Goal: Check status: Check status

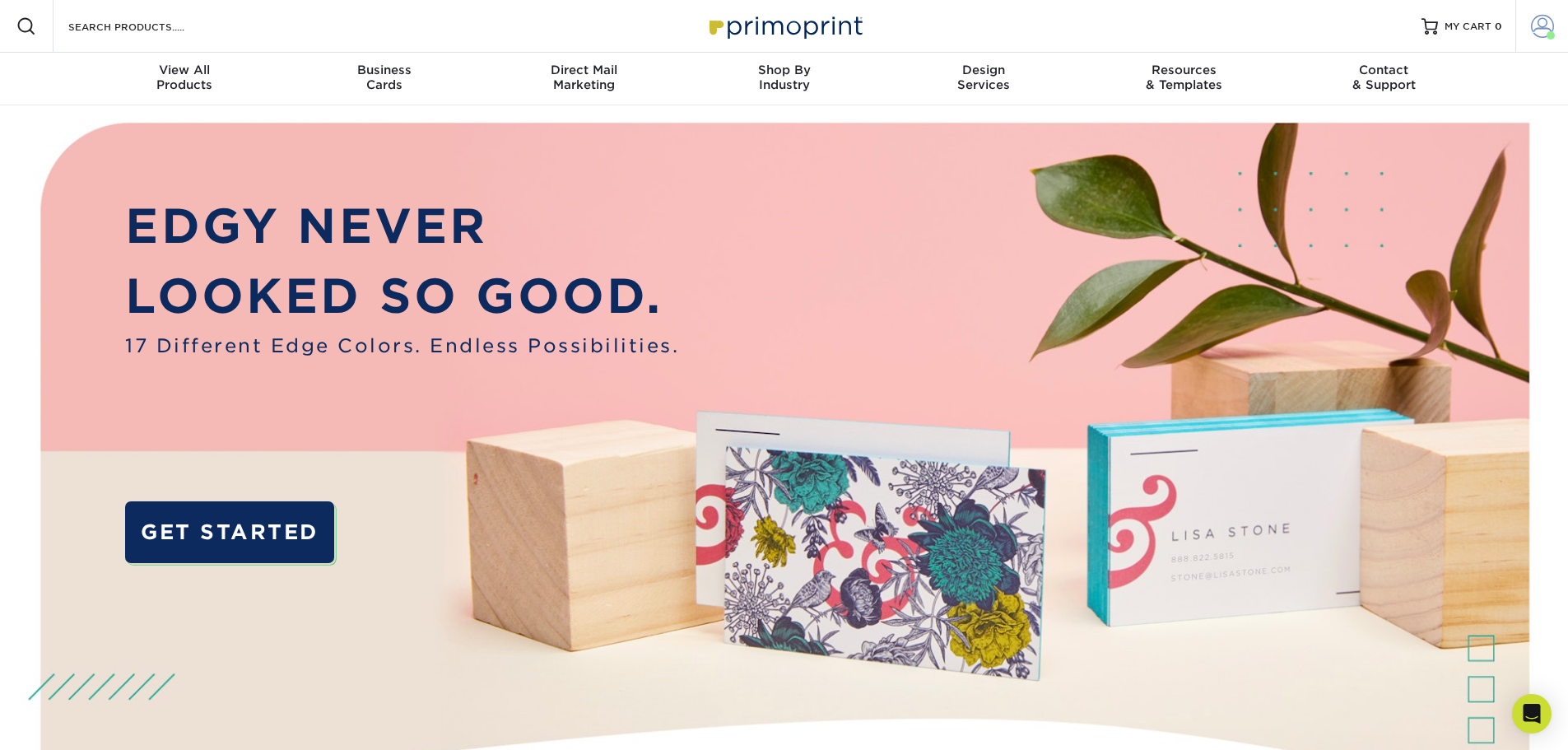
click at [1534, 34] on span at bounding box center [1542, 26] width 23 height 23
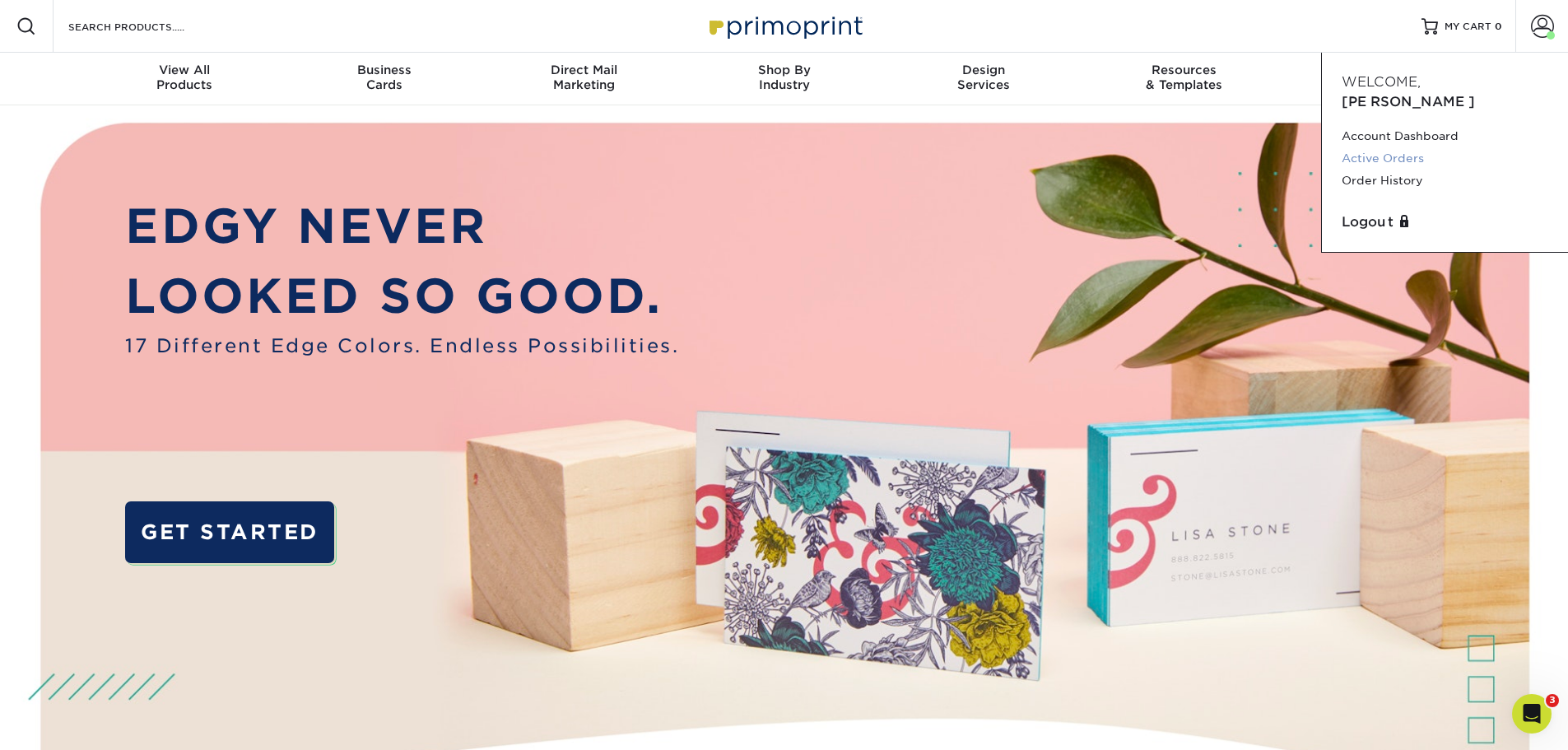
click at [1402, 147] on link "Active Orders" at bounding box center [1445, 158] width 207 height 22
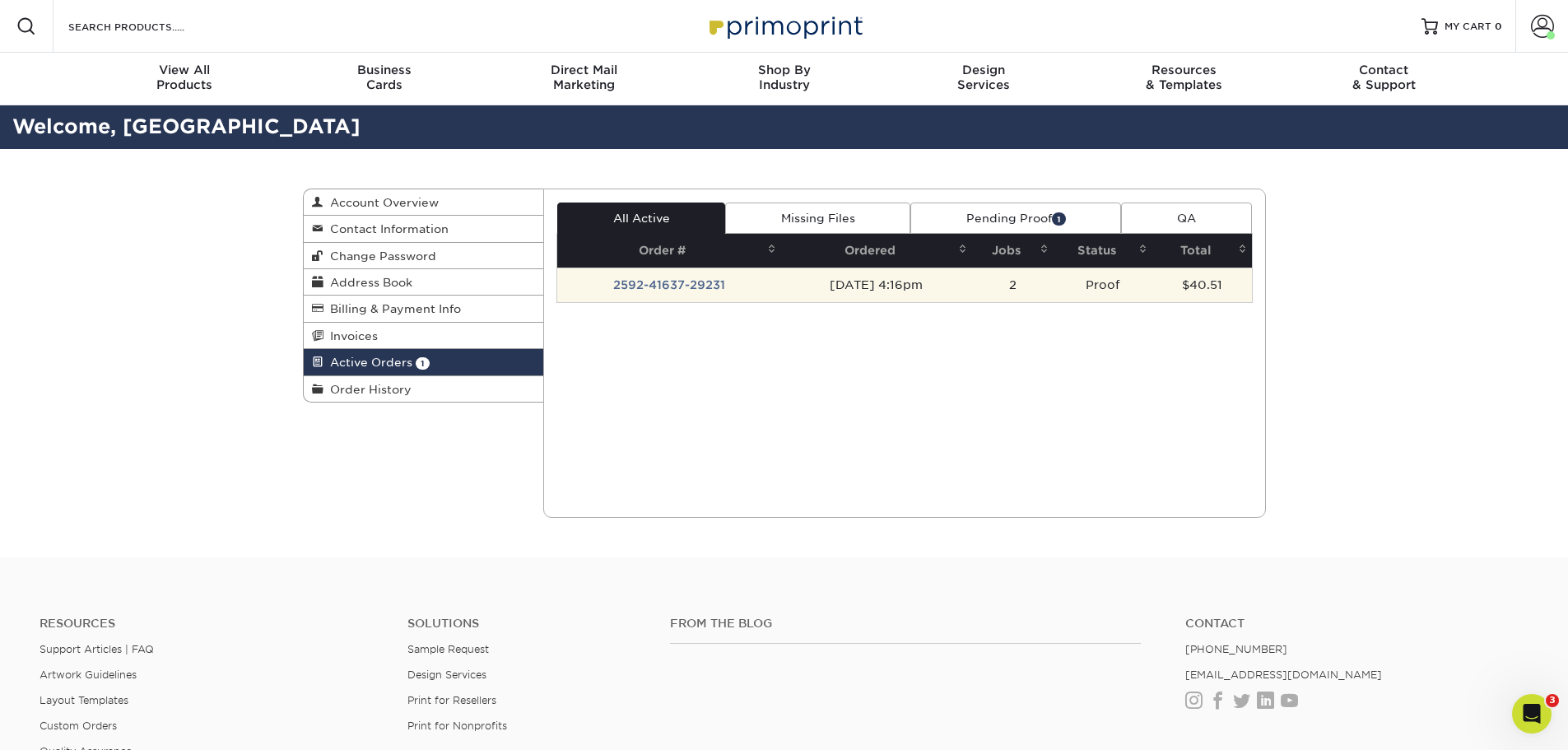
click at [936, 279] on td "09/02/2025 4:16pm" at bounding box center [876, 284] width 191 height 34
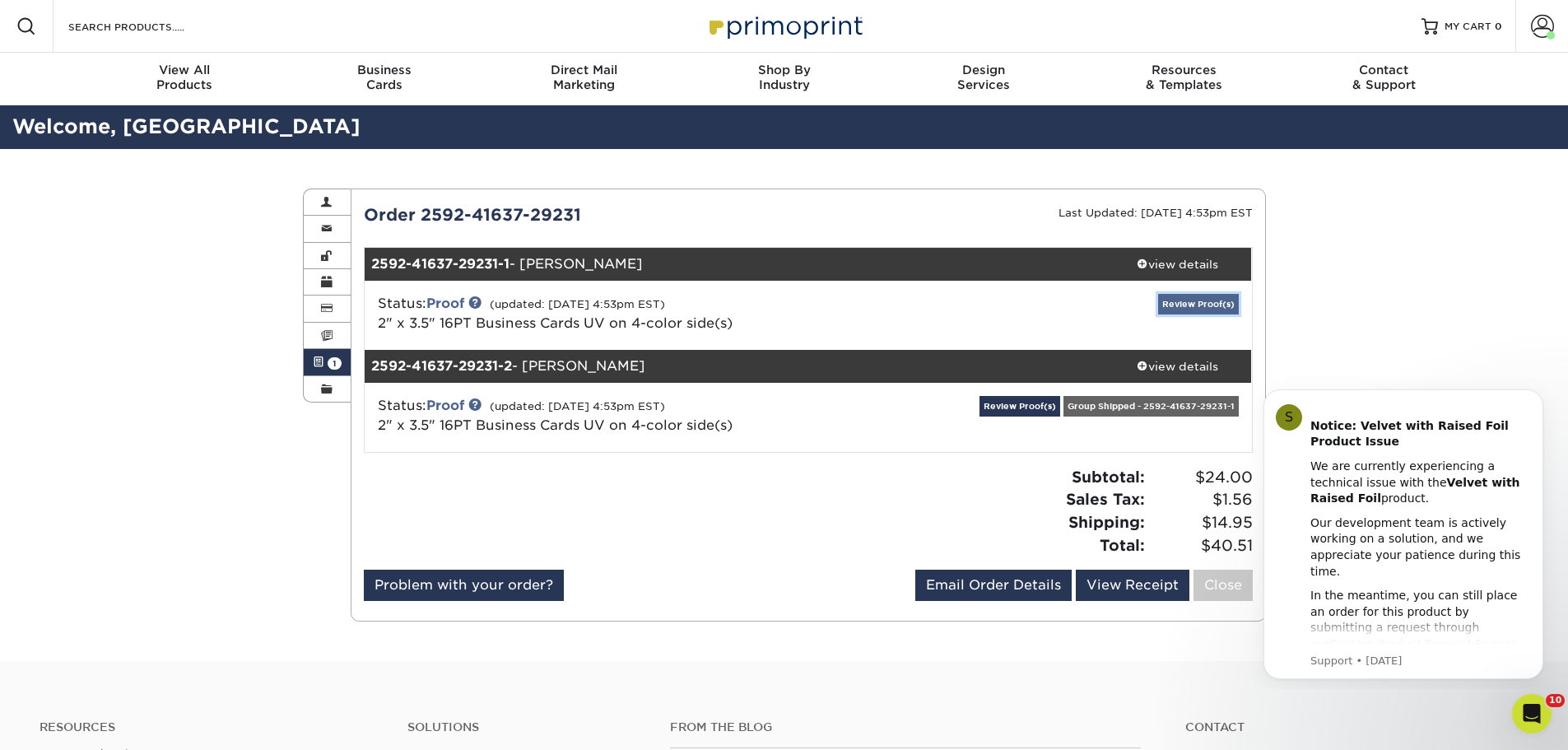
click at [1184, 307] on link "Review Proof(s)" at bounding box center [1198, 304] width 81 height 20
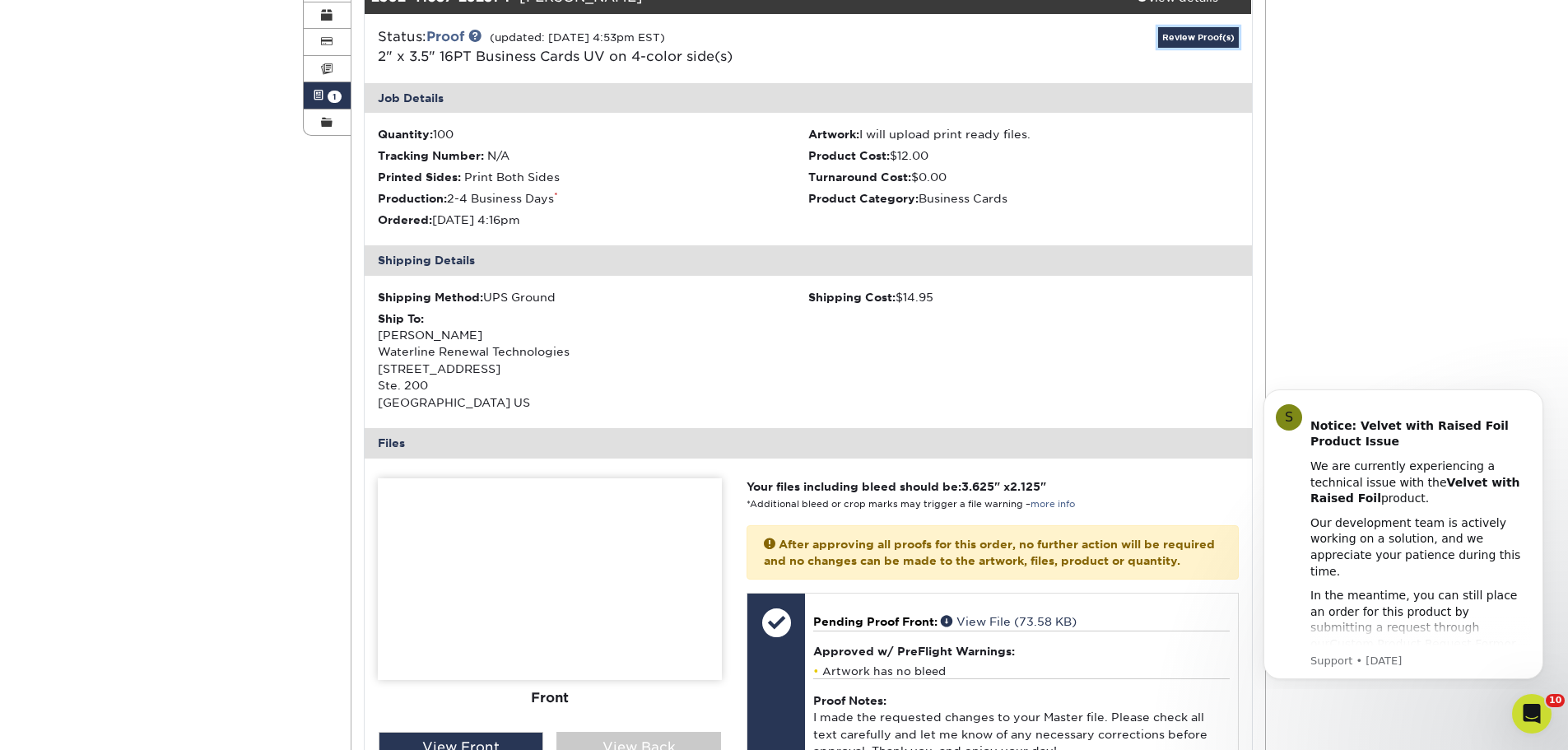
scroll to position [329, 0]
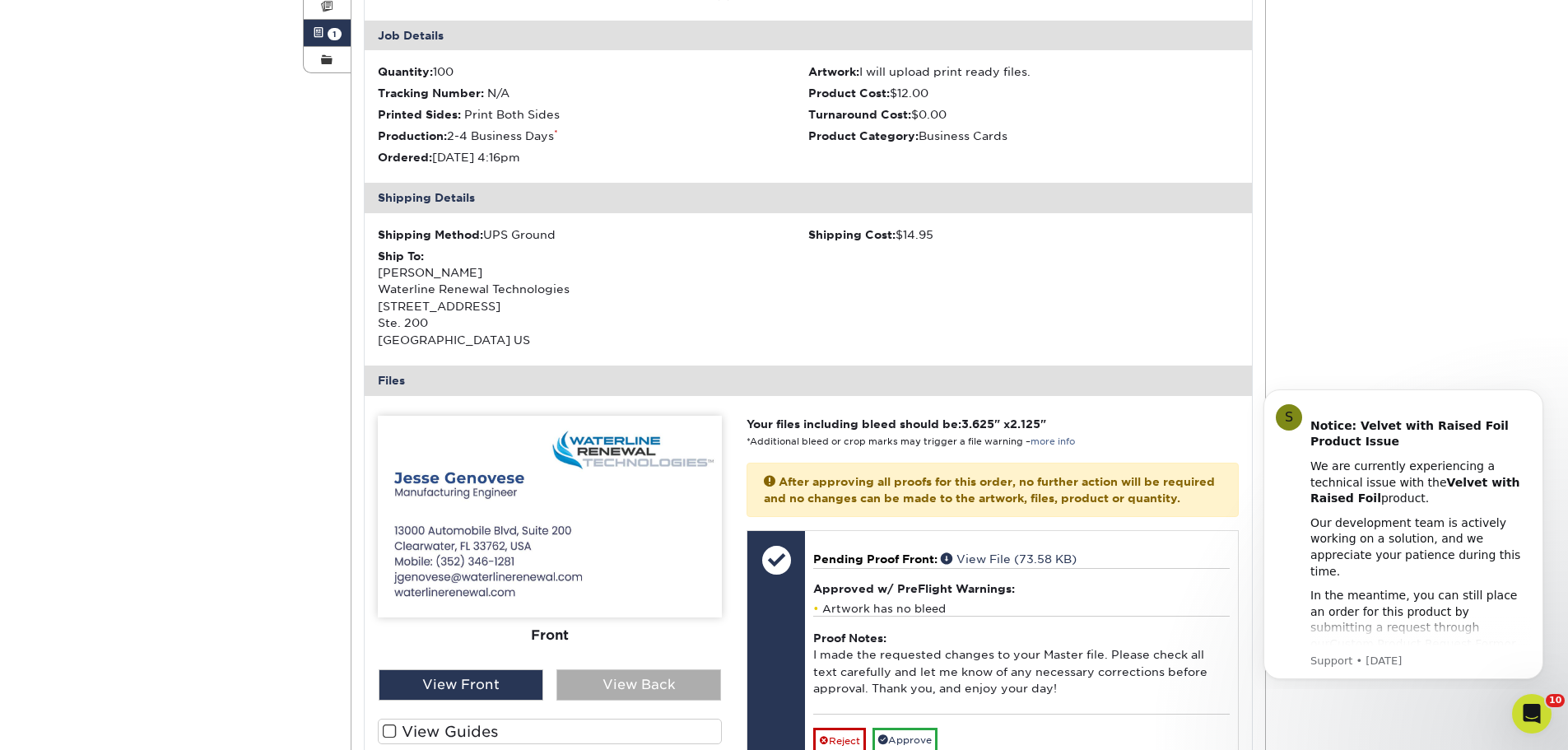
click at [692, 684] on div "View Back" at bounding box center [638, 684] width 165 height 31
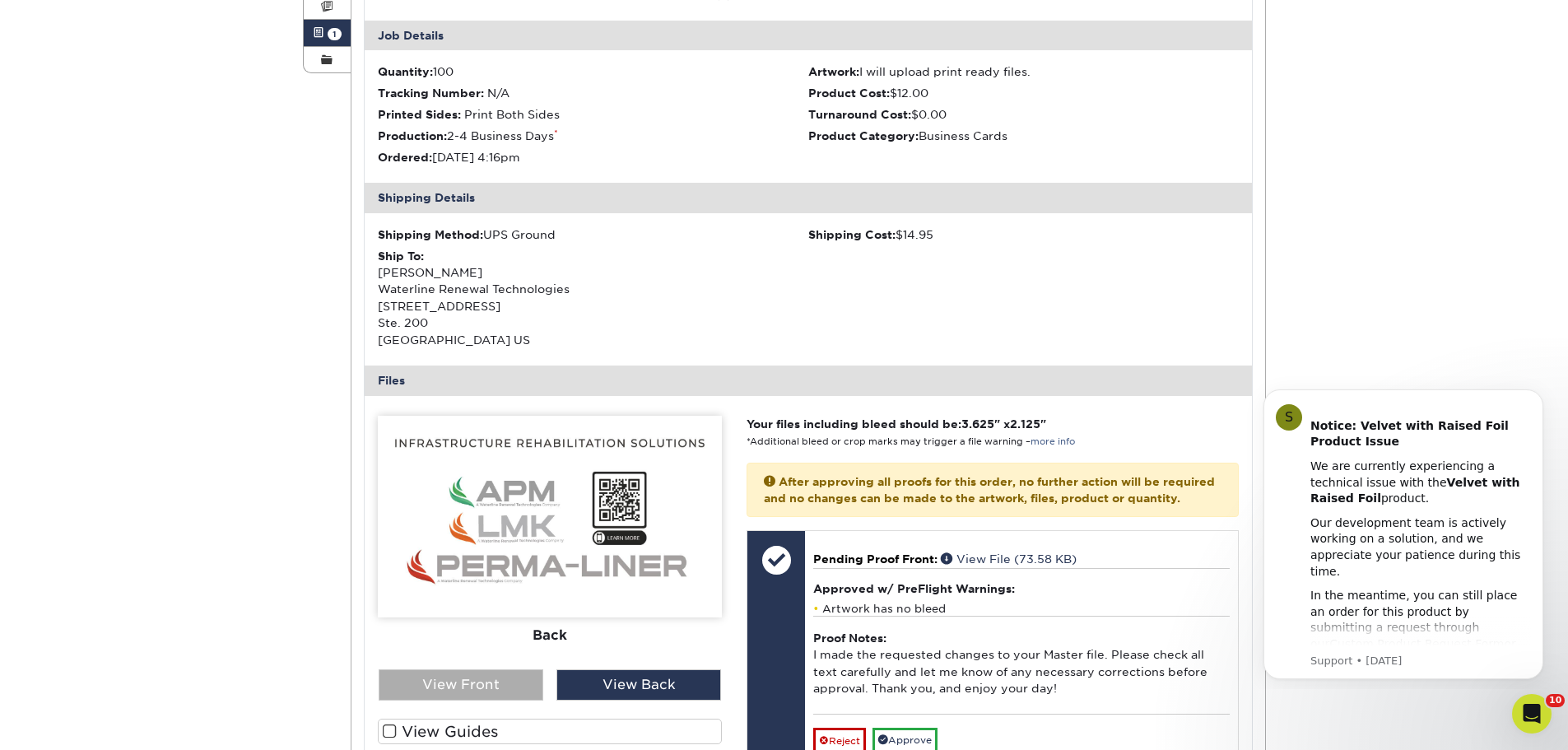
click at [505, 678] on div "View Front" at bounding box center [461, 684] width 165 height 31
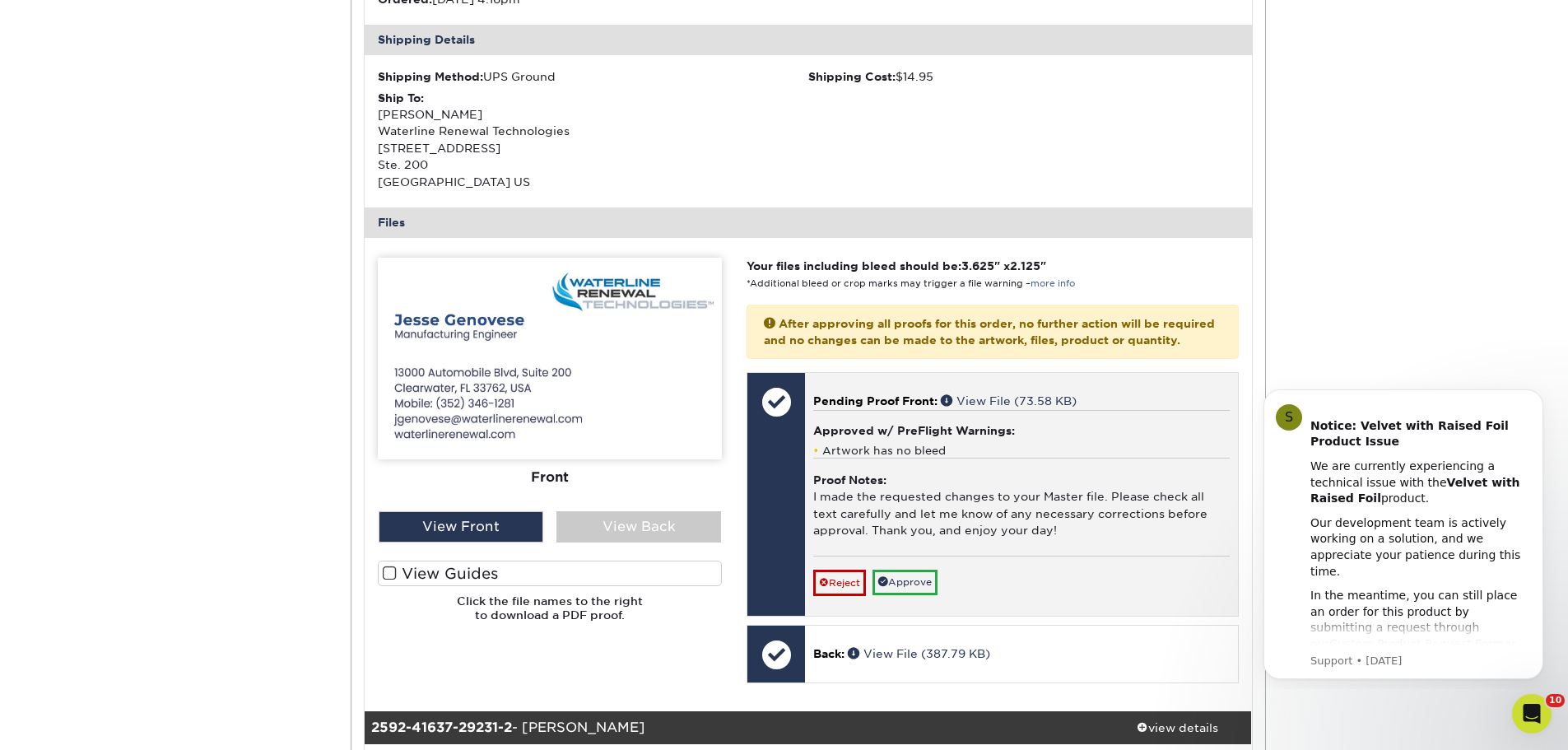
scroll to position [494, 0]
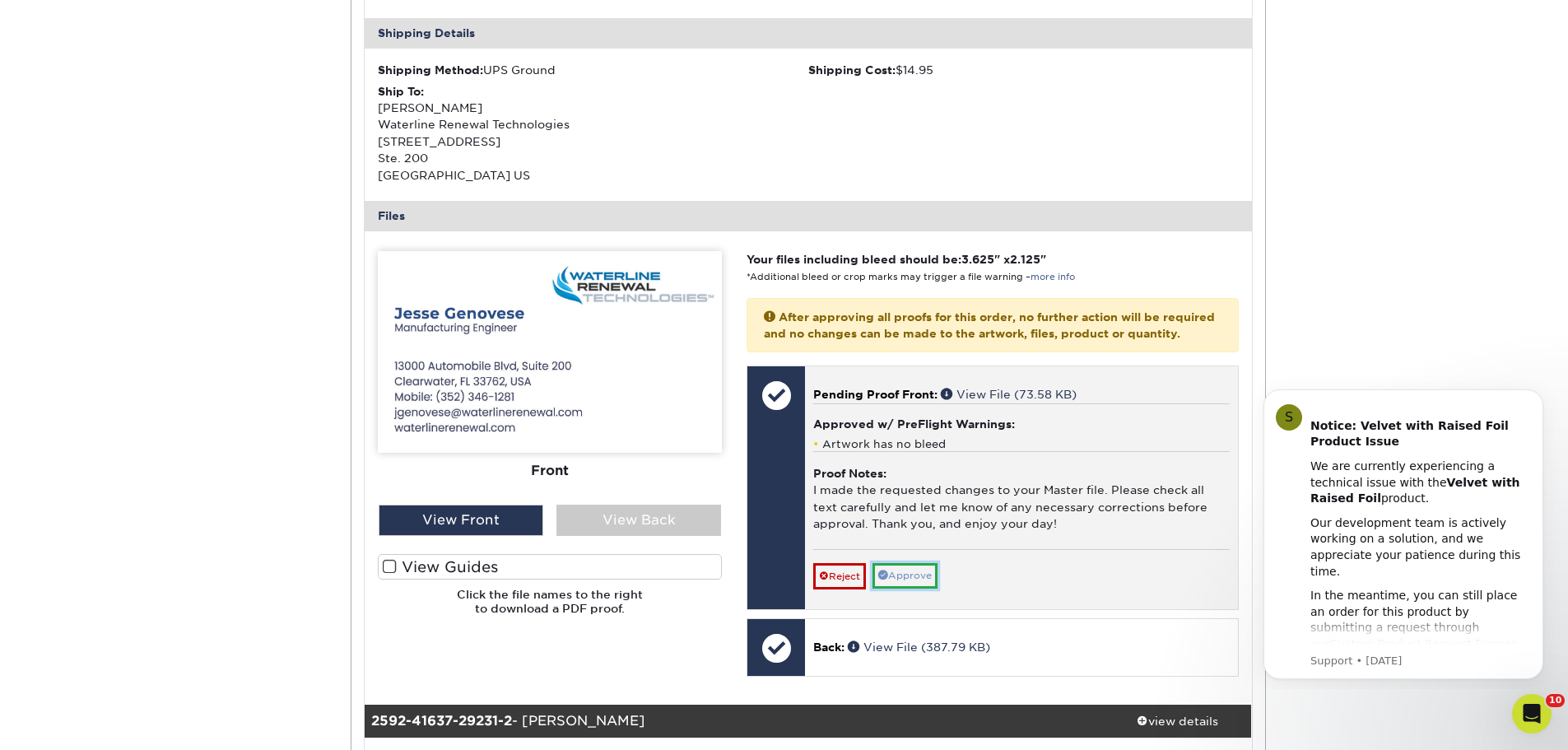
click at [916, 589] on link "Approve" at bounding box center [905, 575] width 65 height 25
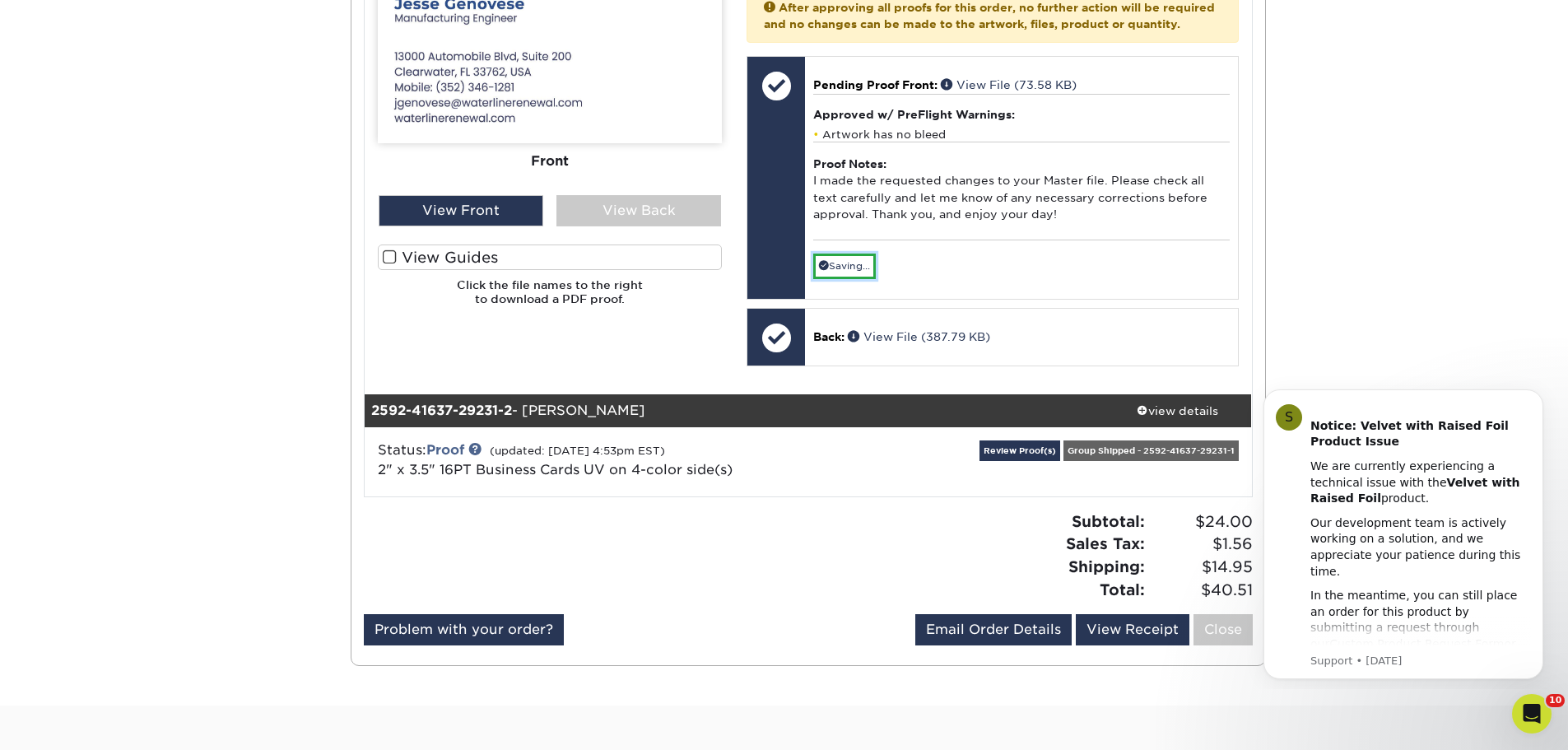
scroll to position [905, 0]
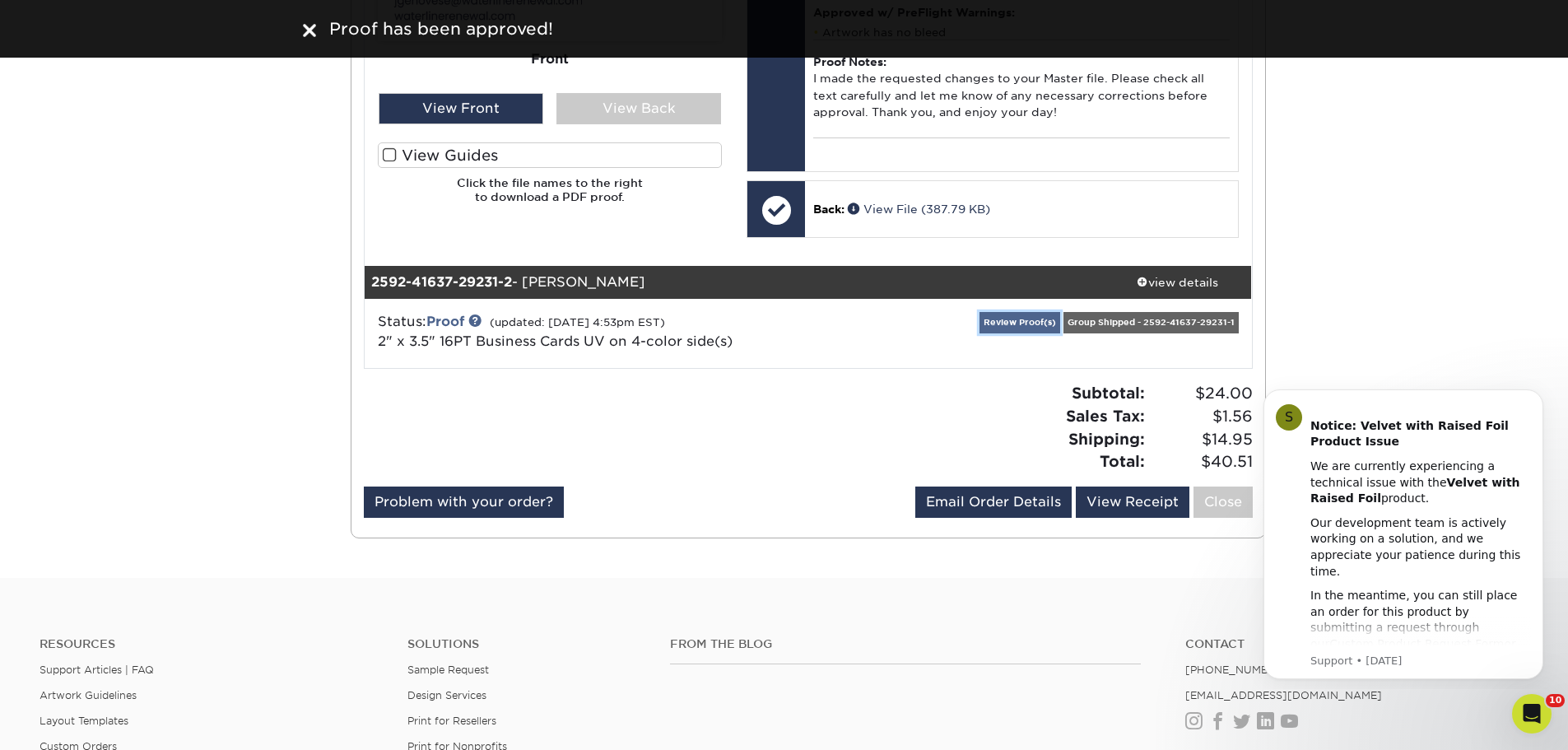
click at [994, 333] on link "Review Proof(s)" at bounding box center [1020, 322] width 81 height 20
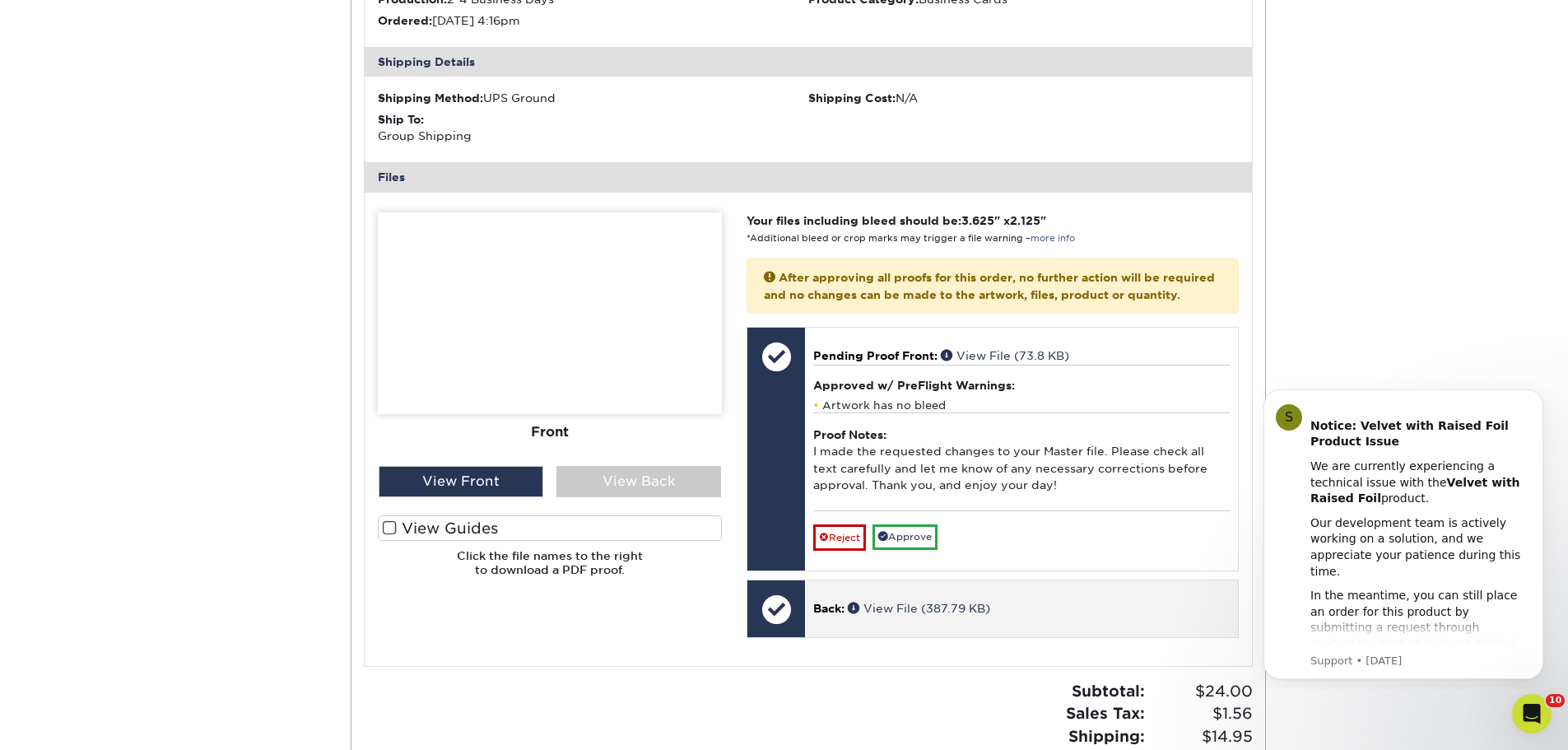
scroll to position [1399, 0]
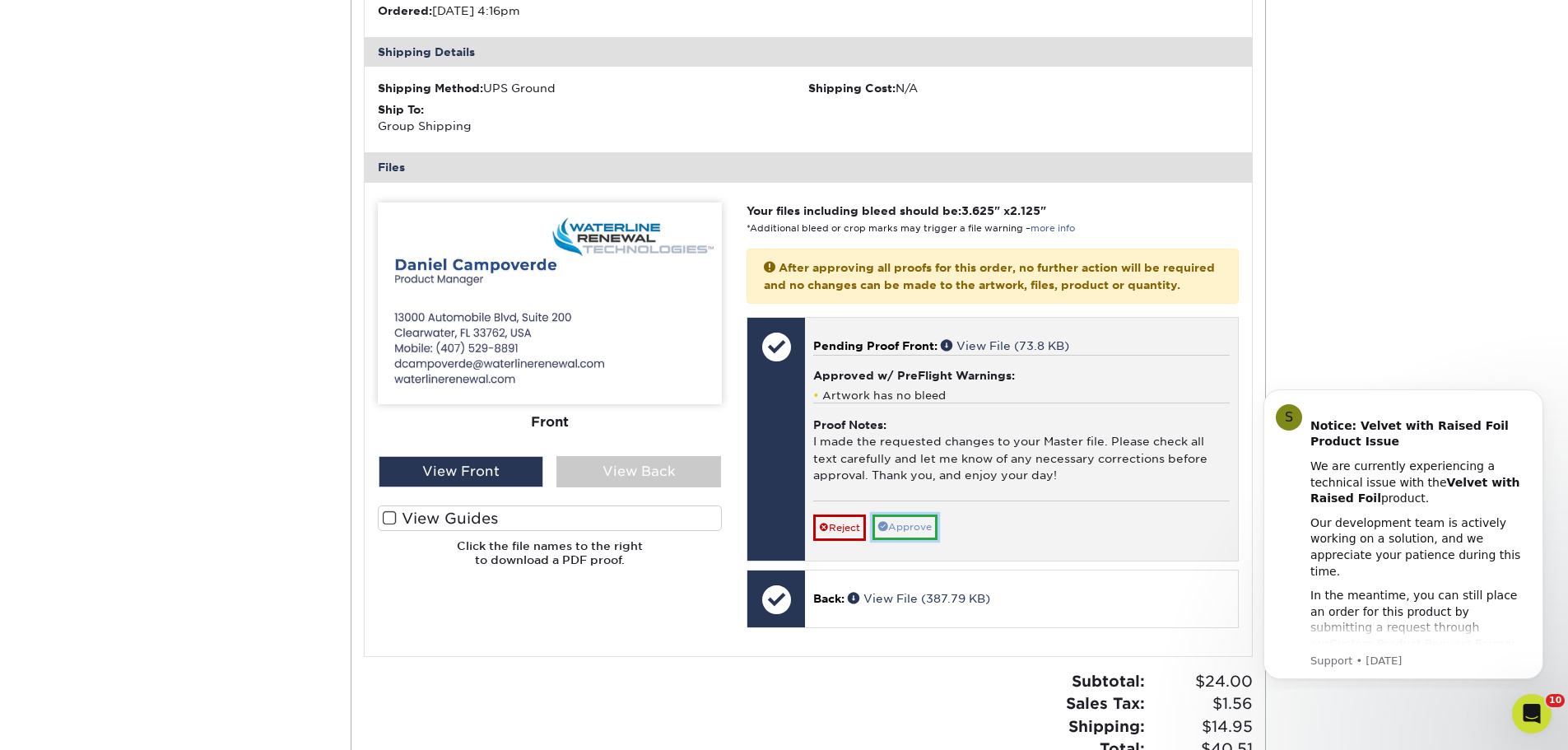
click at [894, 540] on link "Approve" at bounding box center [905, 527] width 65 height 25
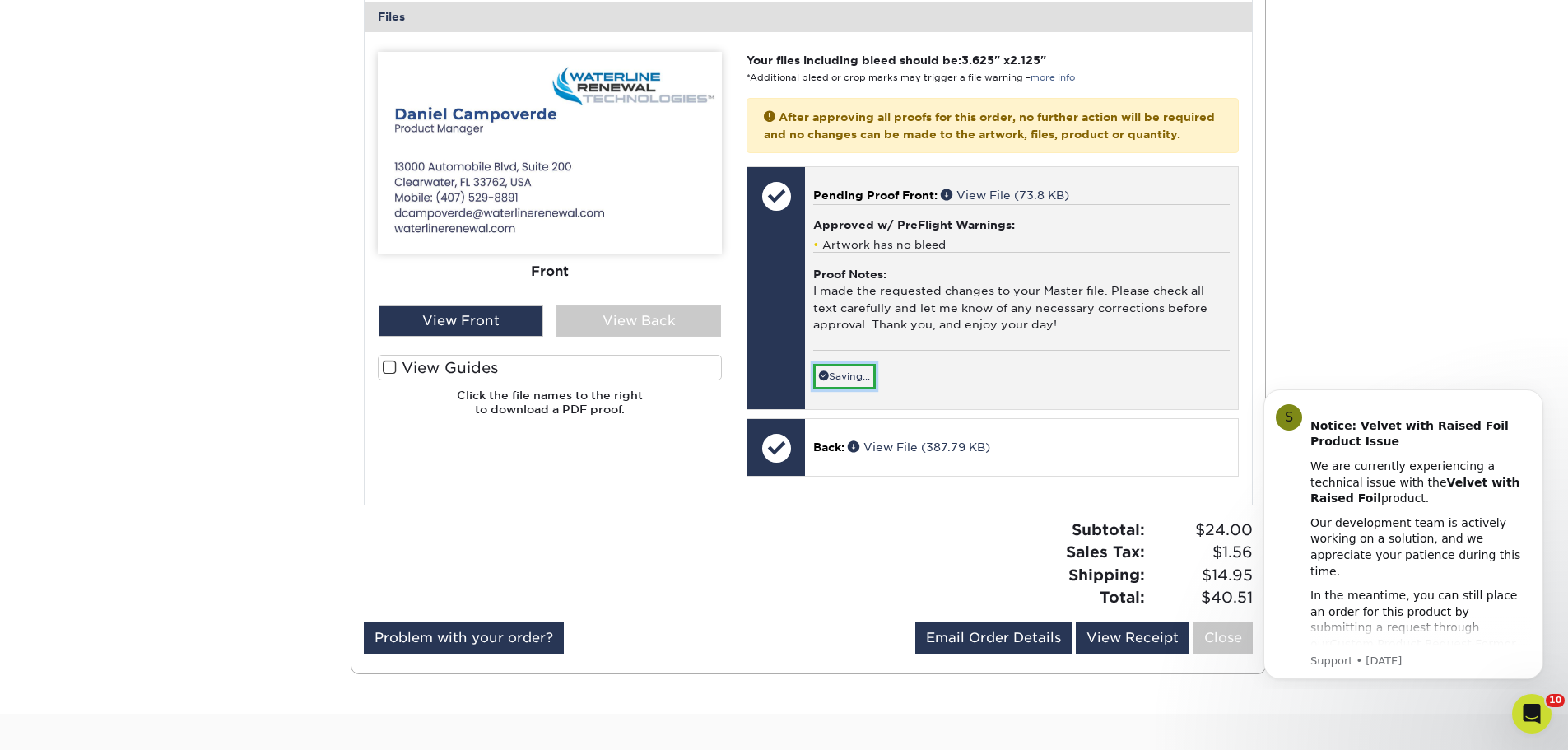
scroll to position [1564, 0]
